Goal: Task Accomplishment & Management: Complete application form

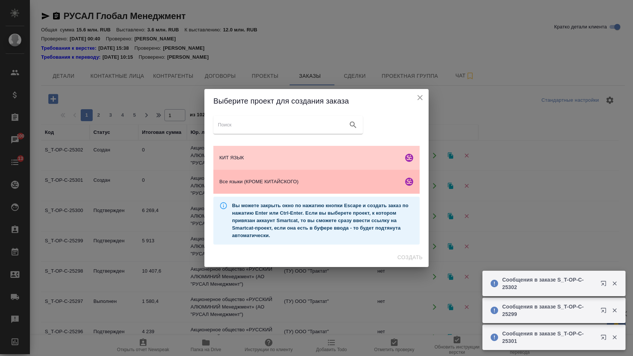
click at [272, 183] on span "Все языки (КРОМЕ КИТАЙСКОГО)" at bounding box center [309, 181] width 181 height 7
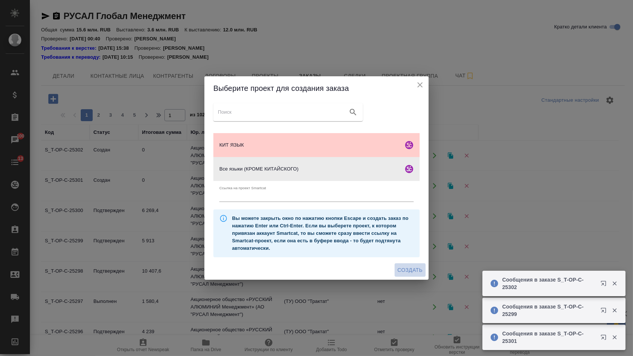
click at [404, 279] on div "Создать" at bounding box center [316, 270] width 224 height 20
click at [400, 268] on span "Создать" at bounding box center [409, 269] width 25 height 9
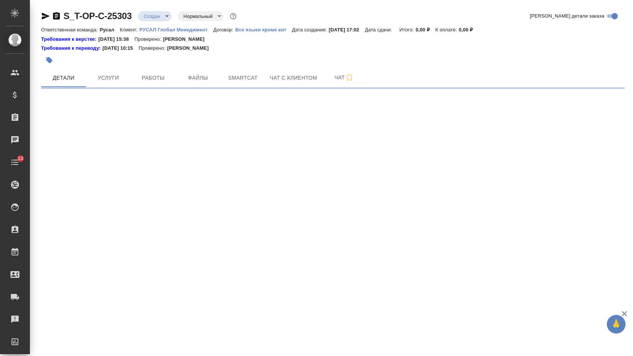
select select "RU"
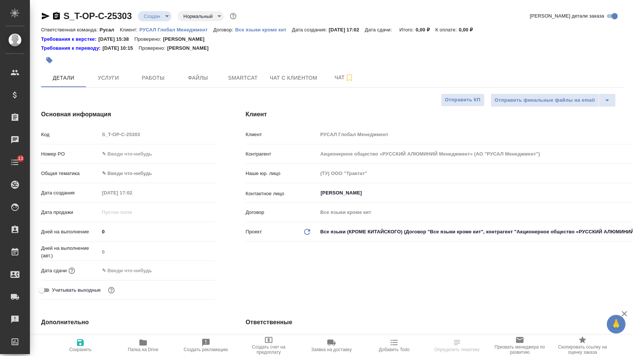
type textarea "x"
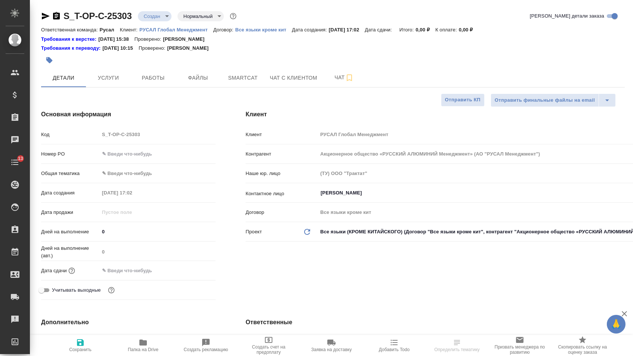
type textarea "x"
click at [165, 159] on input "text" at bounding box center [157, 153] width 117 height 11
type textarea "x"
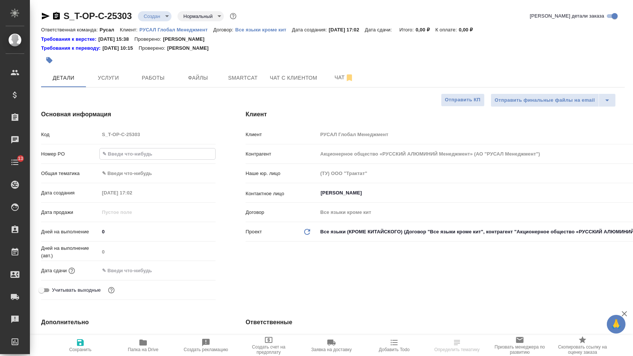
paste input "Т-ОП-С-46857"
type input "Т-ОП-С-46857"
type textarea "x"
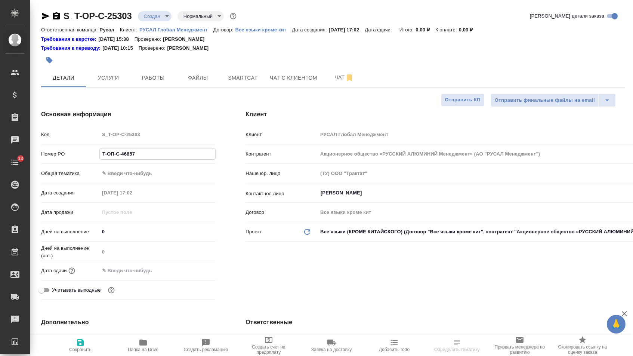
type input "Т-ОП-С-46857"
click at [140, 275] on input "text" at bounding box center [131, 270] width 65 height 11
click at [140, 158] on input "Т-ОП-С-46857" at bounding box center [157, 153] width 117 height 11
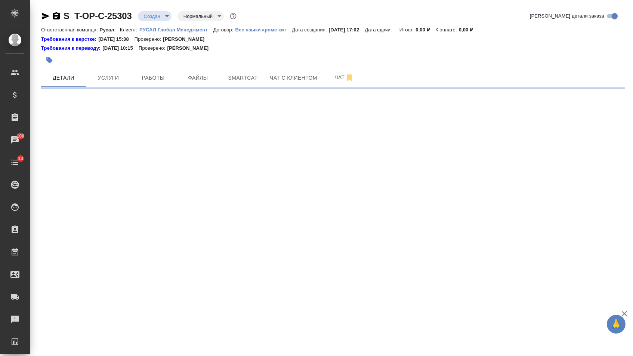
select select "RU"
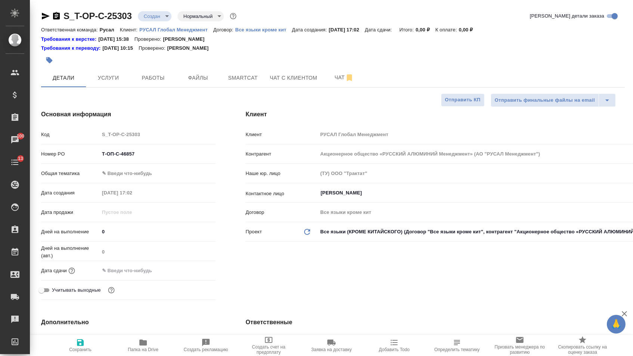
type textarea "x"
click at [165, 164] on div "Номер PO Т-ОП-С-46857" at bounding box center [128, 156] width 174 height 19
click at [165, 159] on input "Т-ОП-С-46857" at bounding box center [158, 153] width 116 height 11
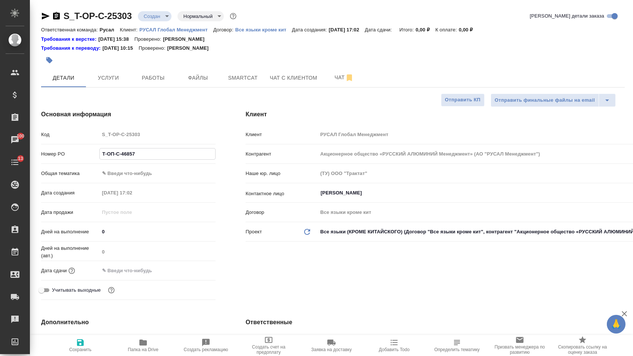
paste input "904"
type input "Т-ОП-С-46904"
type textarea "x"
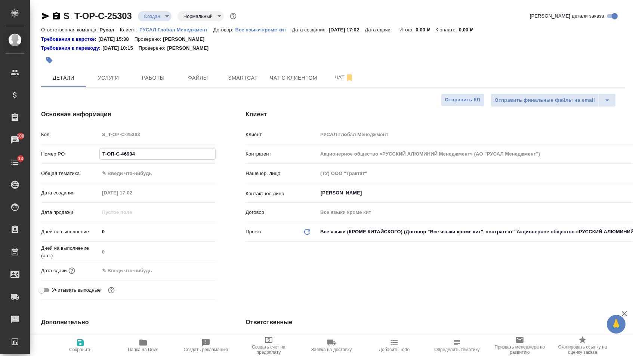
type input "Т-ОП-С-46904"
click at [145, 177] on body "🙏 .cls-1 fill:#fff; AWATERA Menshikova Aleksandra Клиенты Спецификации Заказы 1…" at bounding box center [316, 178] width 633 height 356
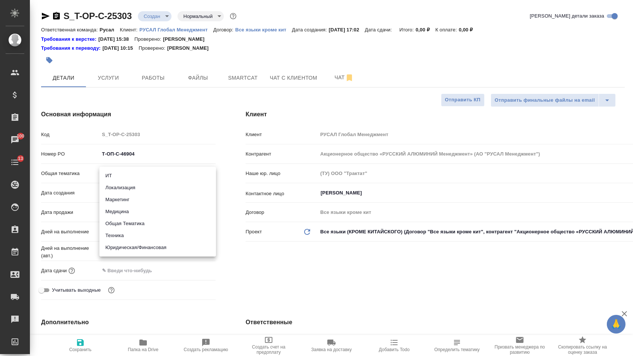
click at [139, 247] on li "Юридическая/Финансовая" at bounding box center [157, 247] width 117 height 12
type input "yr-fn"
type textarea "x"
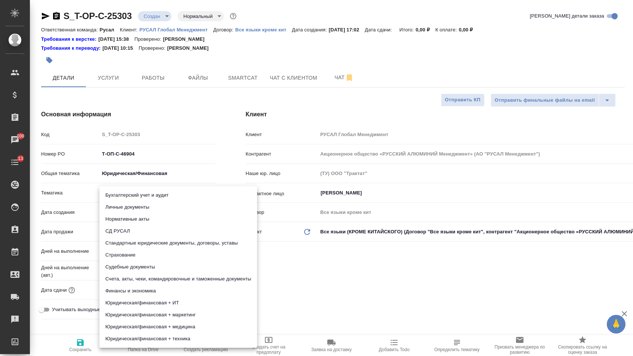
drag, startPoint x: 139, startPoint y: 193, endPoint x: 139, endPoint y: 220, distance: 27.3
click at [139, 193] on body "🙏 .cls-1 fill:#fff; AWATERA Menshikova Aleksandra Клиенты Спецификации Заказы 1…" at bounding box center [316, 178] width 633 height 356
click at [139, 243] on li "Стандартные юридические документы, договоры, уставы" at bounding box center [178, 243] width 158 height 12
type textarea "x"
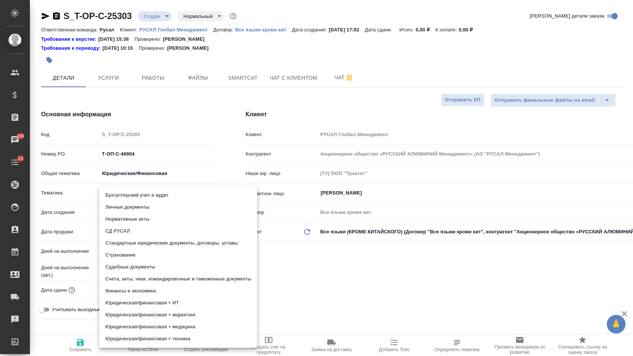
type textarea "x"
type input "5f647205b73bc97568ca66bf"
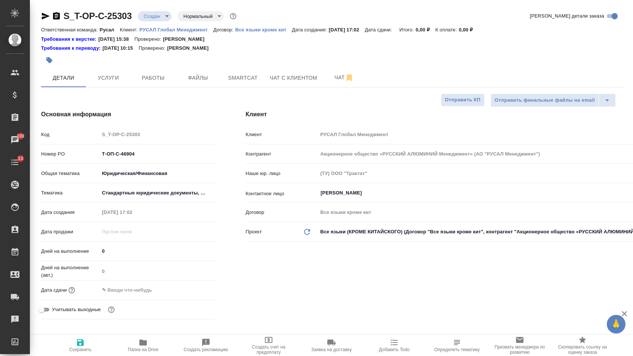
click at [128, 302] on div "Дата сдачи" at bounding box center [128, 292] width 174 height 19
click at [128, 295] on input "text" at bounding box center [131, 289] width 65 height 11
click at [198, 294] on icon "button" at bounding box center [193, 289] width 9 height 9
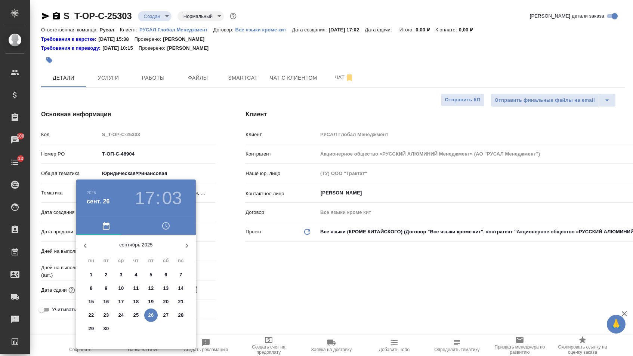
click at [148, 313] on p "26" at bounding box center [151, 314] width 6 height 7
type input "26.09.2025 17:03"
type textarea "x"
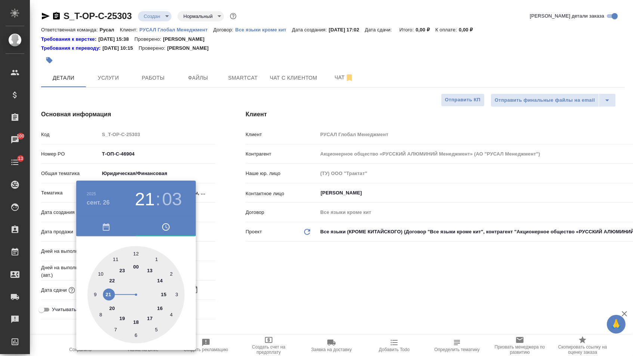
type textarea "x"
click at [103, 296] on div at bounding box center [135, 294] width 97 height 97
type input "26.09.2025 21:03"
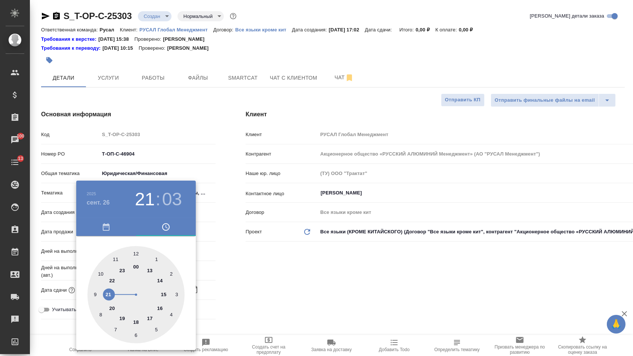
type textarea "x"
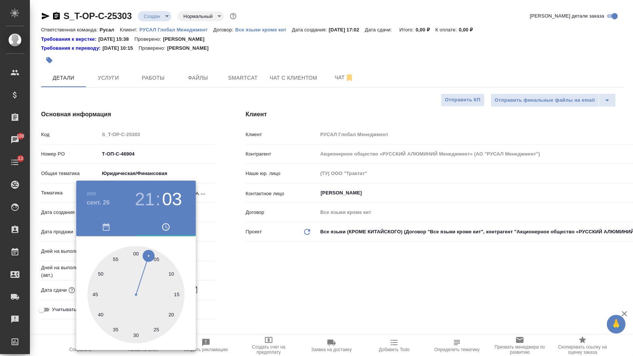
type textarea "x"
type input "26.09.2025 21:00"
drag, startPoint x: 134, startPoint y: 252, endPoint x: 171, endPoint y: 252, distance: 37.4
click at [134, 252] on div at bounding box center [135, 294] width 97 height 97
type textarea "x"
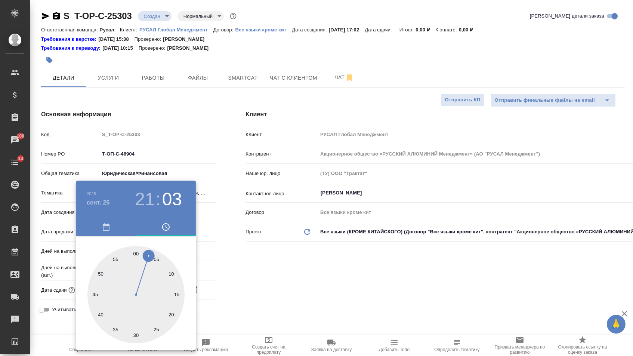
type textarea "x"
click at [245, 262] on div at bounding box center [316, 178] width 633 height 356
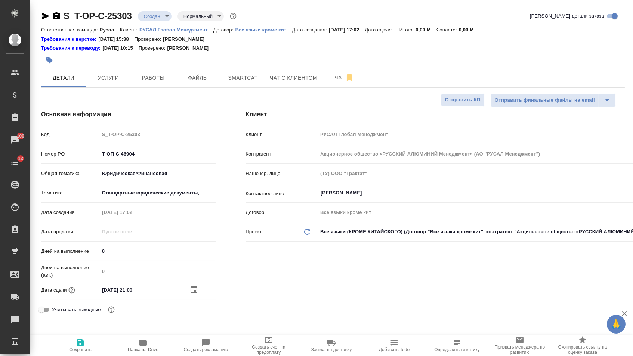
click at [86, 337] on button "Сохранить" at bounding box center [80, 345] width 63 height 21
type textarea "x"
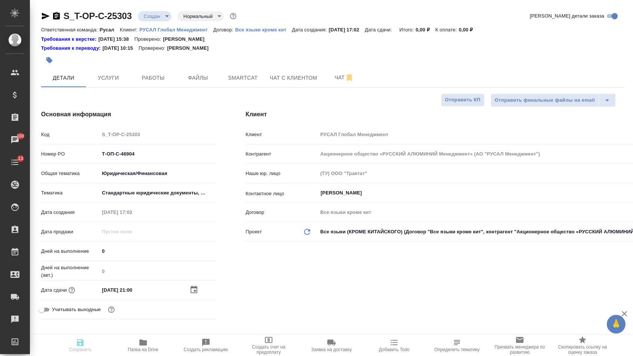
type textarea "x"
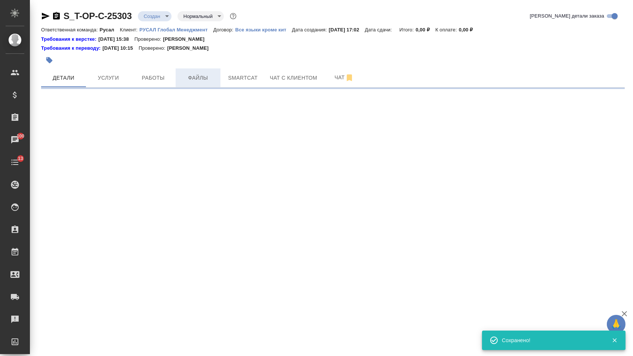
select select "RU"
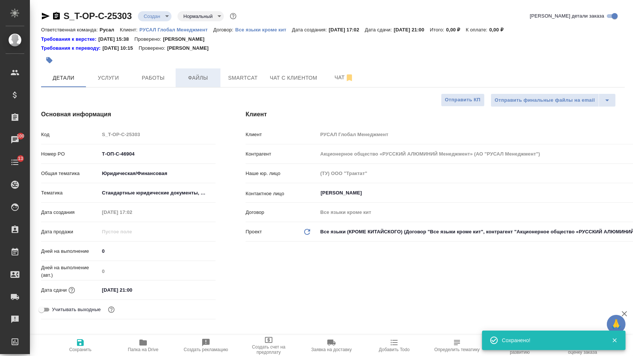
type textarea "x"
click at [202, 81] on span "Файлы" at bounding box center [198, 77] width 36 height 9
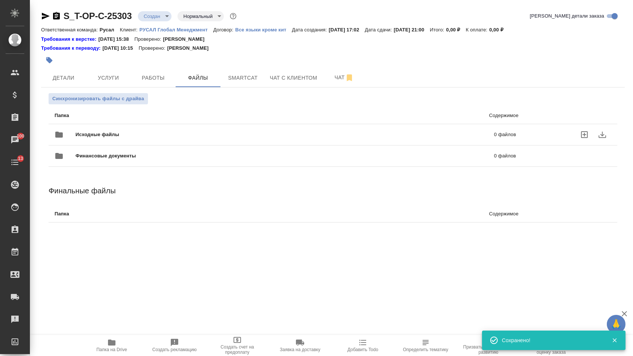
click at [145, 129] on div "Исходные файлы 0 файлов" at bounding box center [285, 135] width 461 height 18
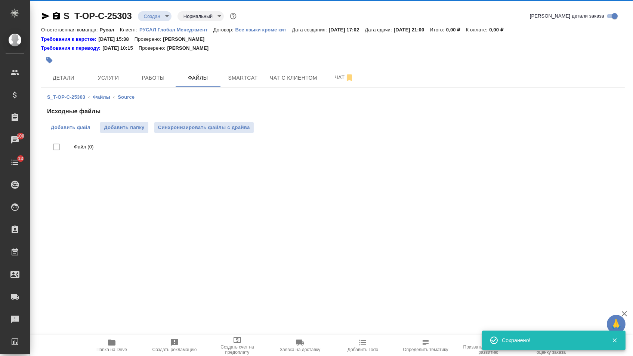
click at [71, 129] on span "Добавить файл" at bounding box center [71, 127] width 40 height 7
click at [0, 0] on input "Добавить файл" at bounding box center [0, 0] width 0 height 0
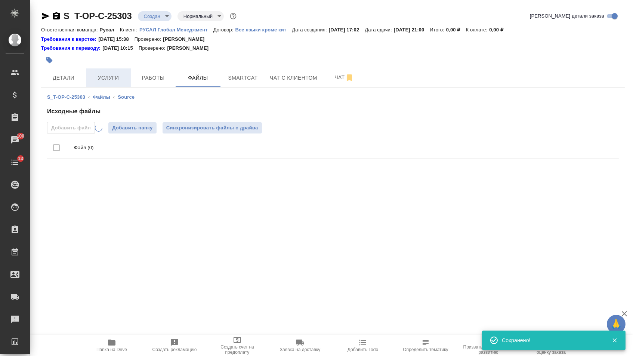
click at [118, 74] on span "Услуги" at bounding box center [108, 77] width 36 height 9
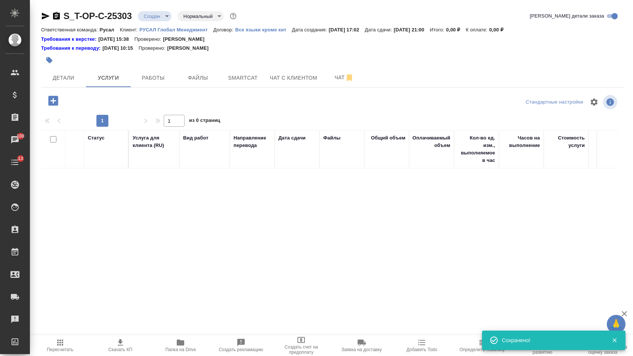
click at [58, 99] on icon "button" at bounding box center [53, 101] width 10 height 10
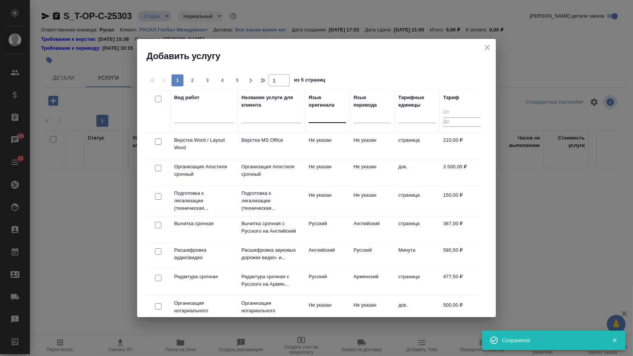
click at [337, 118] on div at bounding box center [327, 115] width 37 height 11
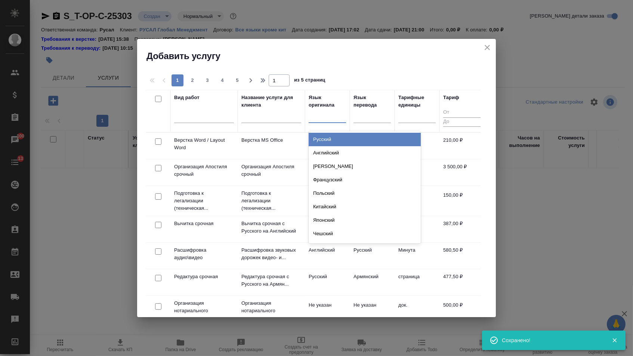
click at [337, 138] on div "Русский" at bounding box center [365, 139] width 112 height 13
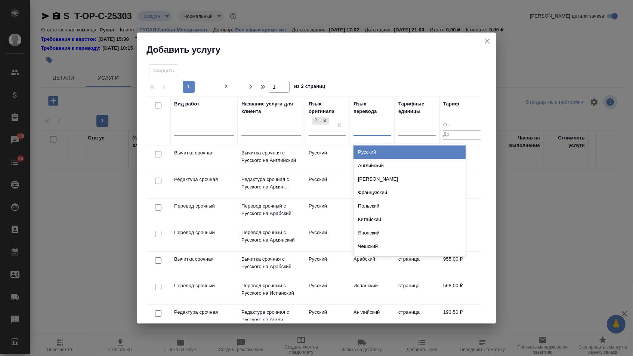
click at [360, 130] on div at bounding box center [371, 128] width 37 height 11
type input "ара"
click at [374, 150] on div "Арабский" at bounding box center [409, 151] width 112 height 13
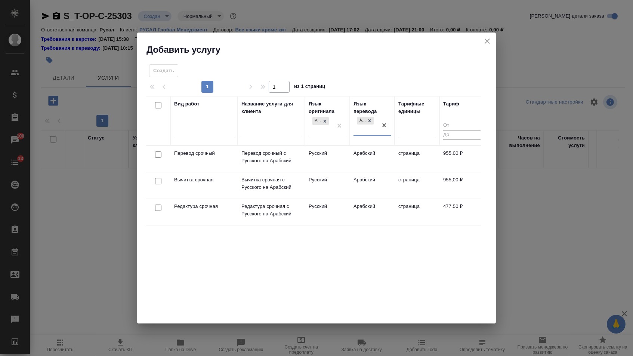
click at [158, 153] on input "checkbox" at bounding box center [158, 154] width 6 height 6
checkbox input "true"
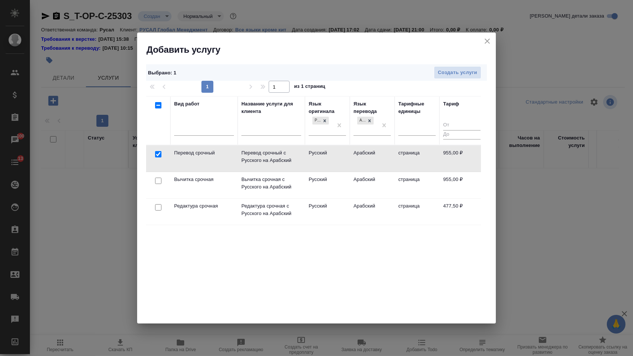
click at [157, 207] on input "checkbox" at bounding box center [158, 207] width 6 height 6
checkbox input "true"
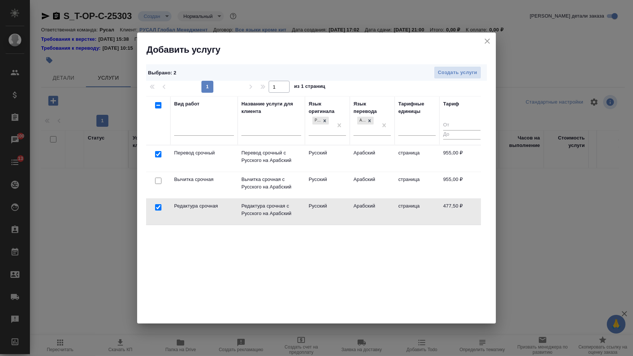
click at [452, 79] on div "Выбрано : 2 Создать услуги" at bounding box center [316, 72] width 341 height 17
click at [451, 76] on span "Создать услуги" at bounding box center [457, 72] width 39 height 9
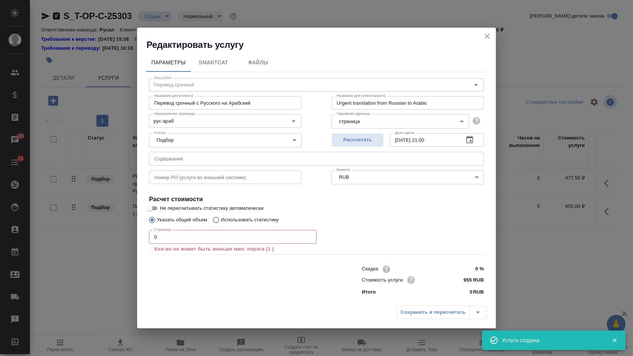
drag, startPoint x: 424, startPoint y: 76, endPoint x: 205, endPoint y: 151, distance: 231.0
click at [205, 151] on div "Статус Подбор none Статус" at bounding box center [225, 139] width 182 height 49
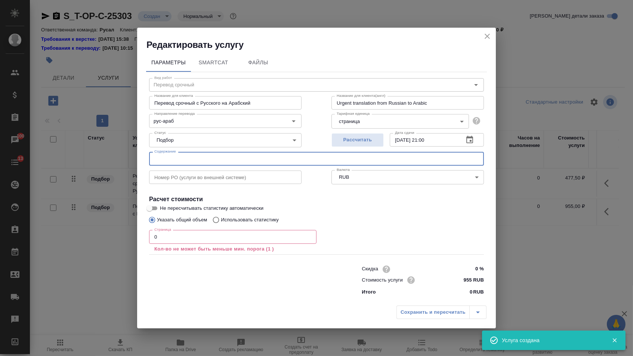
click at [206, 154] on input "text" at bounding box center [316, 158] width 335 height 13
click at [206, 153] on input "text" at bounding box center [316, 158] width 335 height 13
paste input "Асатур-Ойбуабудди"
type input "Асатур-Ойбуабудди"
click at [179, 234] on input "0" at bounding box center [232, 236] width 167 height 13
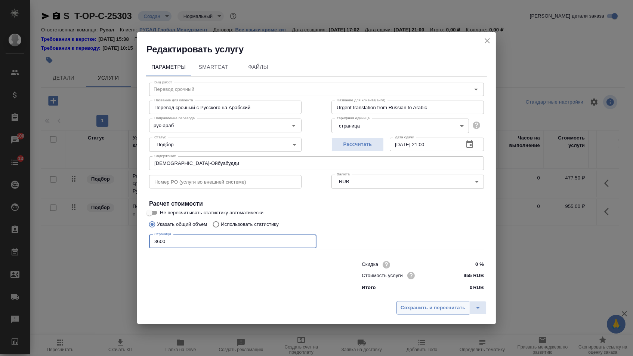
type input "3600"
click at [410, 309] on span "Сохранить и пересчитать" at bounding box center [432, 307] width 65 height 9
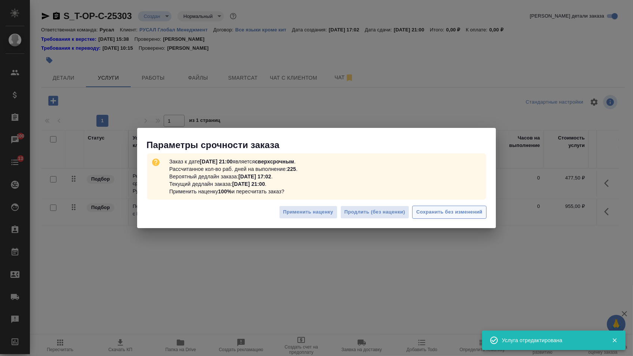
click at [419, 208] on button "Сохранить без изменений" at bounding box center [449, 211] width 74 height 13
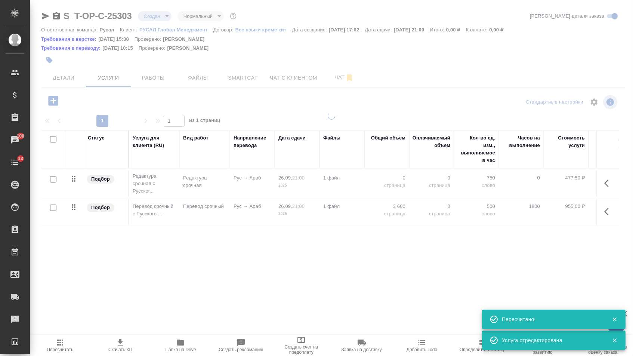
type input "urgent"
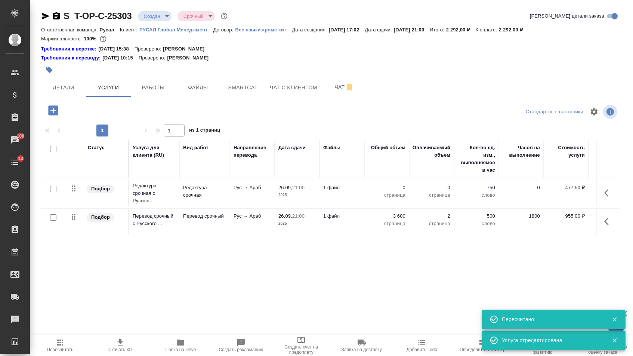
click at [390, 185] on td "0 страница" at bounding box center [386, 193] width 45 height 26
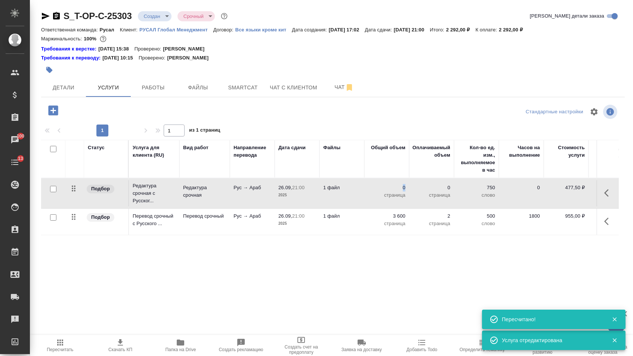
click at [388, 191] on p "0" at bounding box center [386, 187] width 37 height 7
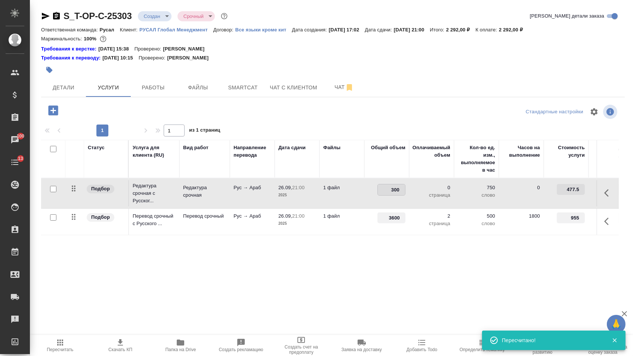
type input "3600"
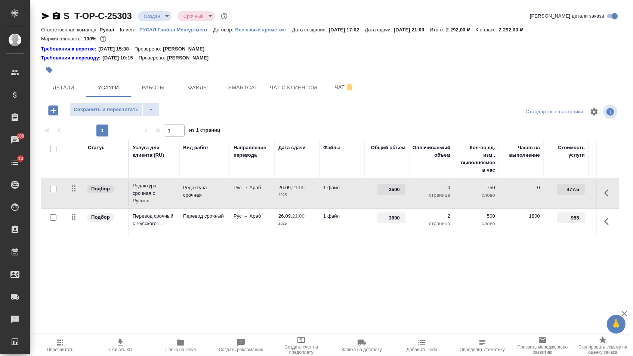
click at [304, 267] on div "Статус Услуга для клиента (RU) Вид работ Направление перевода Дата сдачи Файлы …" at bounding box center [330, 220] width 578 height 161
click at [98, 106] on button "Сохранить и пересчитать" at bounding box center [105, 109] width 73 height 13
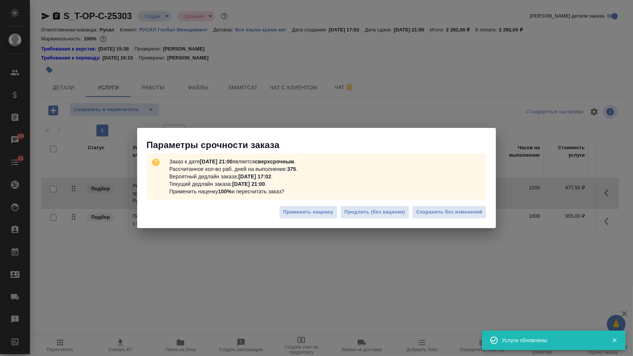
click at [445, 205] on div "Применить наценку Продлить (без наценки) Сохранить без изменений" at bounding box center [316, 215] width 359 height 26
click at [440, 207] on button "Сохранить без изменений" at bounding box center [449, 211] width 74 height 13
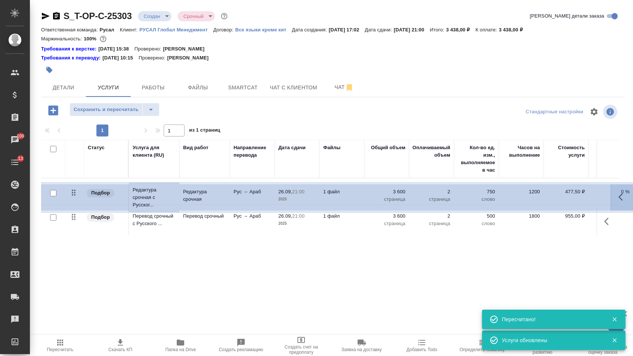
drag, startPoint x: 73, startPoint y: 190, endPoint x: 73, endPoint y: 221, distance: 31.0
click at [73, 220] on table "Статус Услуга для клиента (RU) Вид работ Направление перевода Дата сдачи Файлы …" at bounding box center [393, 187] width 704 height 95
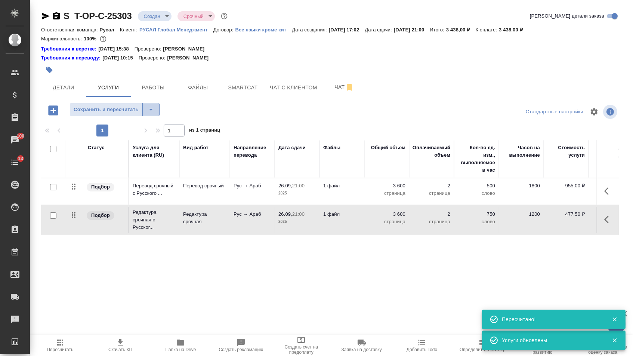
click at [153, 108] on icon "split button" at bounding box center [150, 109] width 9 height 9
click at [152, 131] on li "Сохранить" at bounding box center [118, 129] width 92 height 12
click at [48, 68] on icon "button" at bounding box center [49, 70] width 6 height 6
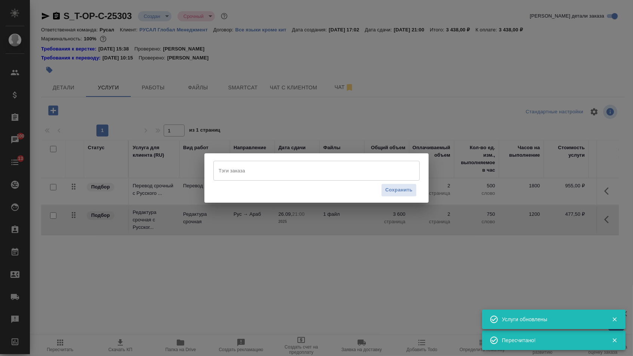
click at [268, 169] on input "Тэги заказа" at bounding box center [309, 170] width 185 height 13
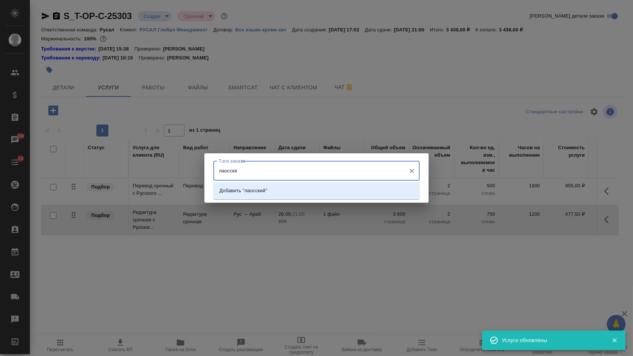
type input "лаосский"
click at [278, 187] on li "Добавить "лаосский"" at bounding box center [316, 190] width 206 height 13
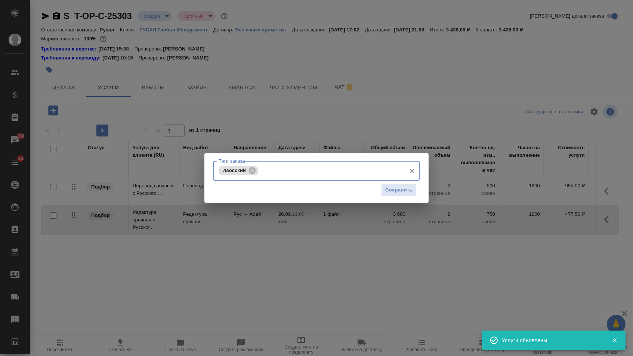
click at [361, 190] on div "Сохранить" at bounding box center [316, 189] width 206 height 19
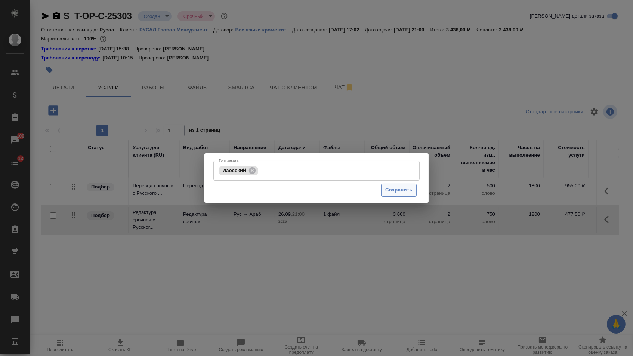
click at [384, 190] on button "Сохранить" at bounding box center [398, 189] width 35 height 13
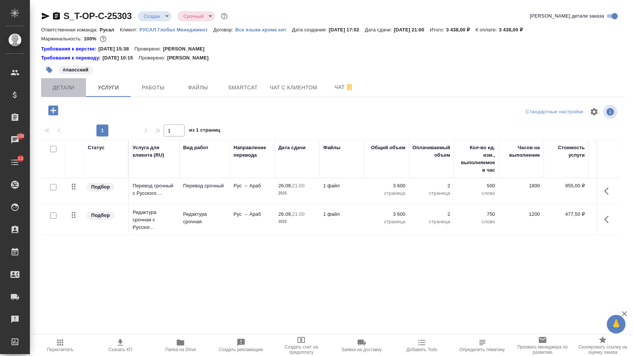
click at [66, 97] on button "Детали" at bounding box center [63, 87] width 45 height 19
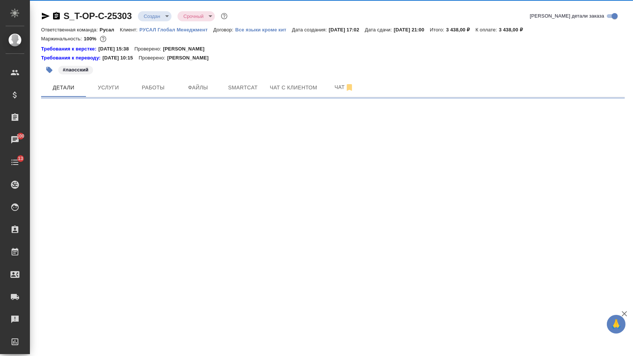
click at [152, 18] on body "🙏 .cls-1 fill:#fff; AWATERA Menshikova Aleksandra Клиенты Спецификации Заказы 1…" at bounding box center [316, 178] width 633 height 356
select select "RU"
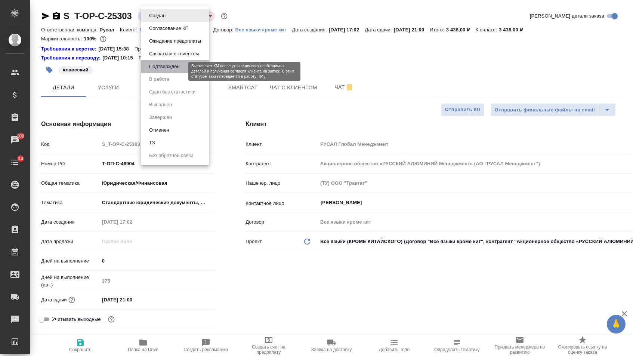
click at [155, 66] on button "Подтвержден" at bounding box center [164, 66] width 35 height 8
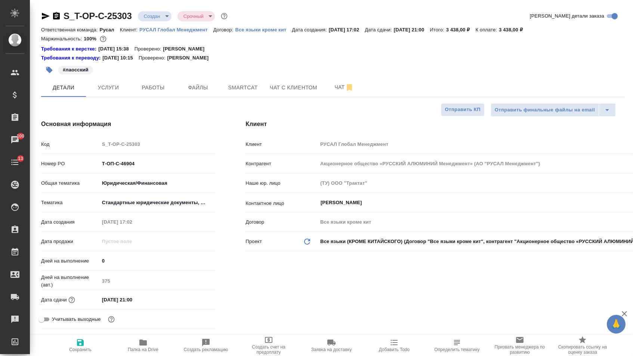
click at [49, 18] on icon "button" at bounding box center [45, 16] width 9 height 9
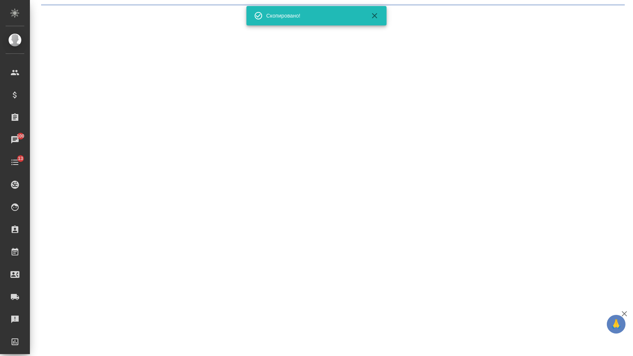
select select "RU"
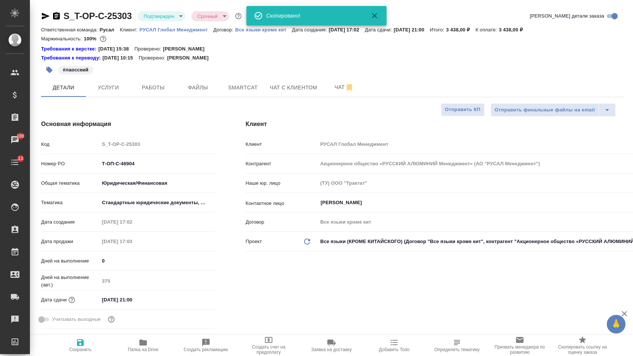
type textarea "x"
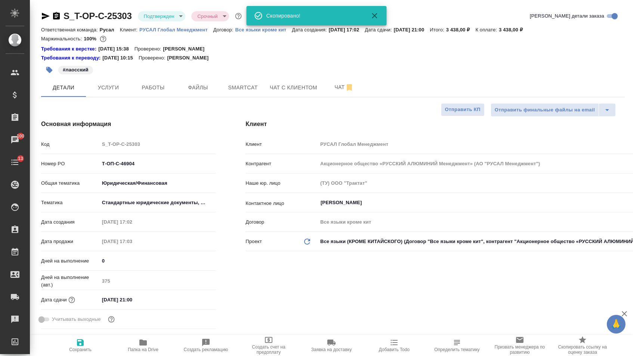
type textarea "x"
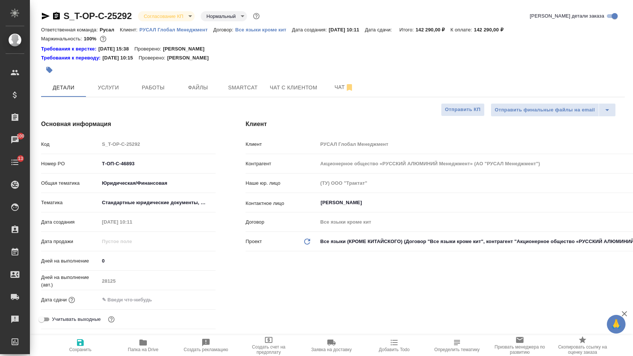
select select "RU"
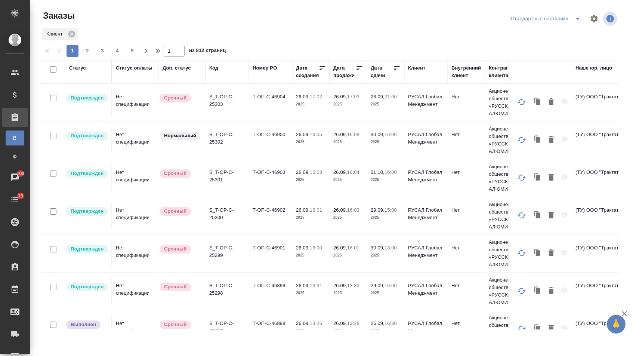
click at [378, 68] on div "Дата сдачи" at bounding box center [382, 71] width 22 height 15
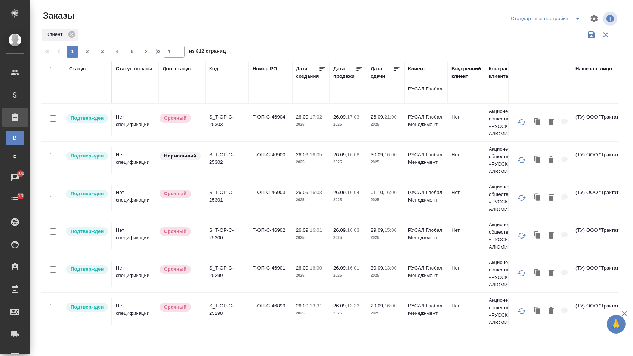
click at [377, 93] on input "text" at bounding box center [387, 88] width 25 height 10
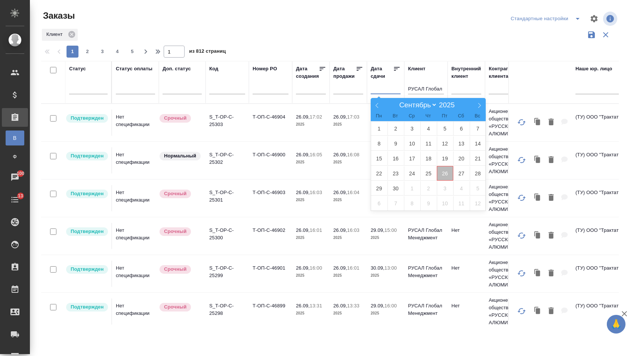
click at [446, 173] on span "26" at bounding box center [445, 173] width 16 height 15
type div "2025-09-25T21:00:00.000Z"
click at [459, 173] on span "27" at bounding box center [461, 173] width 16 height 15
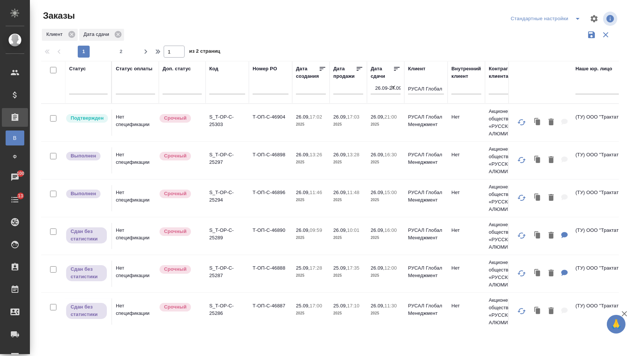
click at [395, 72] on icon at bounding box center [396, 68] width 7 height 7
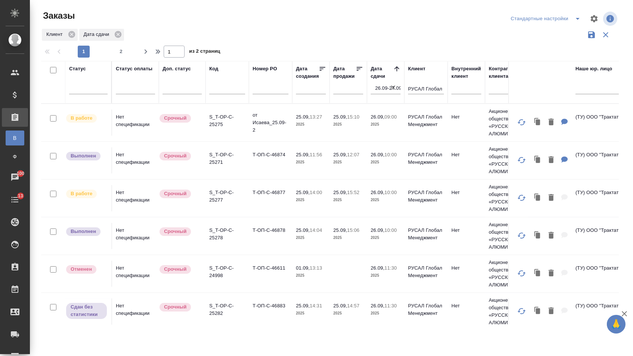
click at [395, 72] on icon at bounding box center [396, 68] width 7 height 7
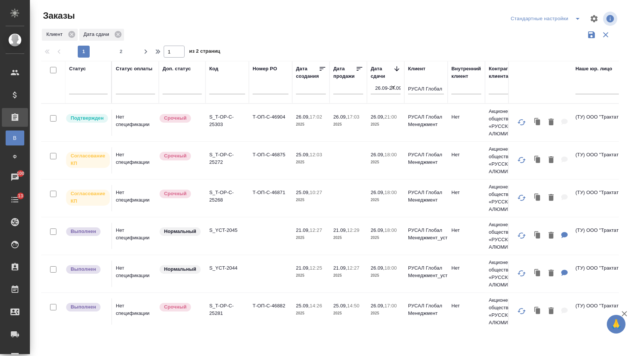
scroll to position [3, 0]
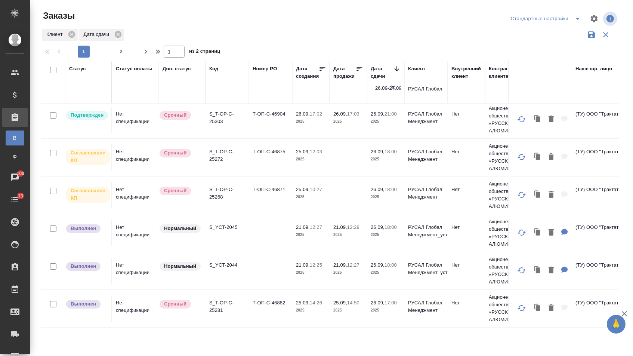
click at [397, 72] on icon at bounding box center [396, 68] width 7 height 7
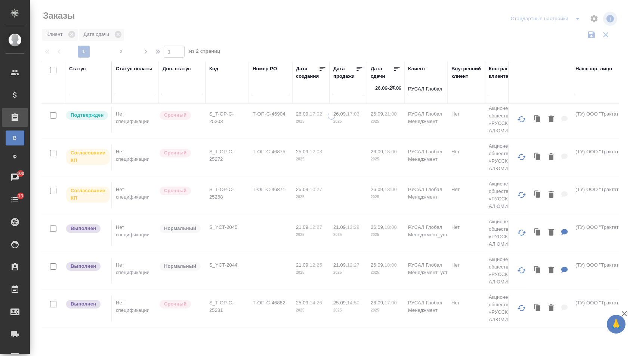
click at [397, 72] on icon at bounding box center [396, 68] width 7 height 7
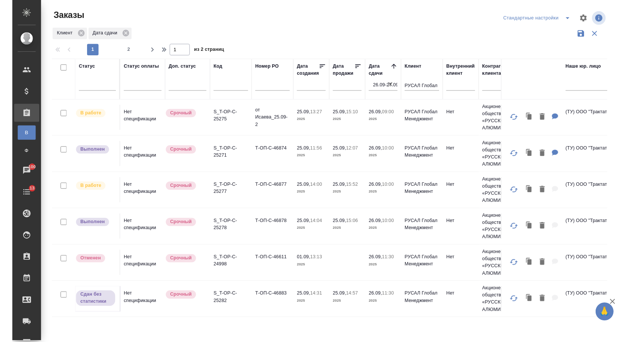
scroll to position [1, 0]
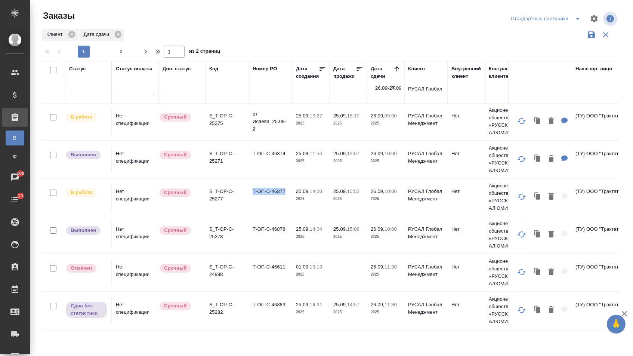
drag, startPoint x: 253, startPoint y: 194, endPoint x: 287, endPoint y: 194, distance: 34.0
click at [287, 194] on td "Т-ОП-С-46877" at bounding box center [270, 197] width 43 height 26
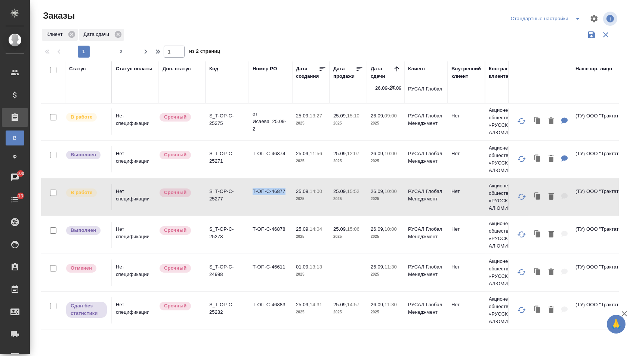
copy td "Т-ОП-С-46877"
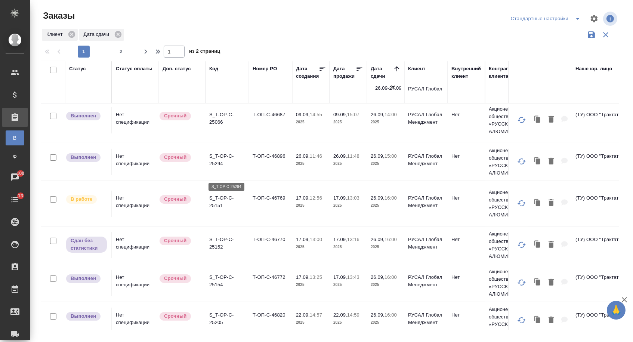
scroll to position [432, 0]
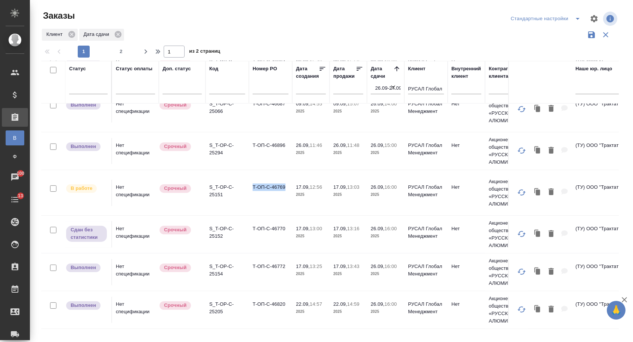
drag, startPoint x: 253, startPoint y: 203, endPoint x: 292, endPoint y: 203, distance: 38.5
copy td "Т-ОП-С-46769"
